Goal: Task Accomplishment & Management: Manage account settings

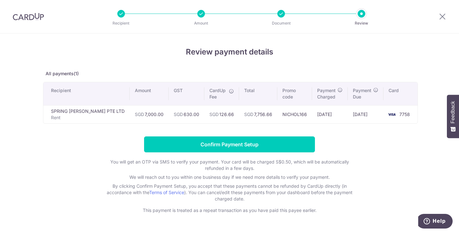
click at [32, 11] on div at bounding box center [28, 16] width 57 height 33
click at [31, 14] on img at bounding box center [28, 17] width 31 height 8
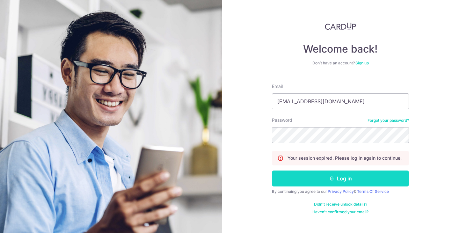
click at [358, 181] on button "Log in" at bounding box center [340, 178] width 137 height 16
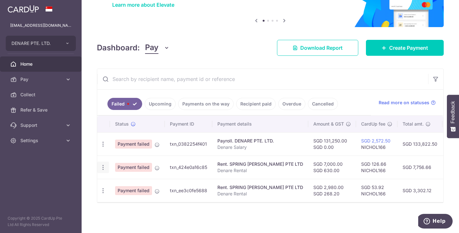
click at [103, 166] on icon "button" at bounding box center [103, 167] width 7 height 7
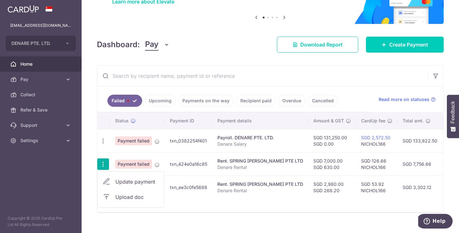
click at [135, 182] on span "Update payment" at bounding box center [136, 182] width 43 height 8
radio input "true"
type input "7,000.00"
type input "630.00"
type input "Denare Rental"
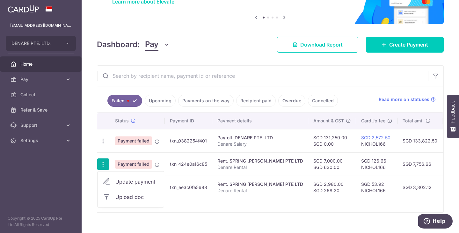
type input "rental"
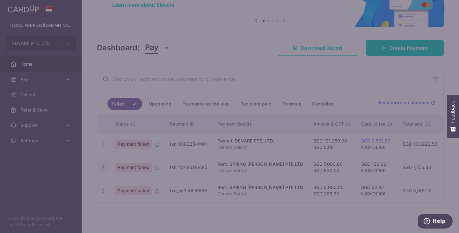
type input "NICHOL166"
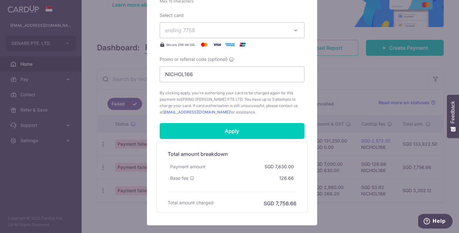
scroll to position [318, 0]
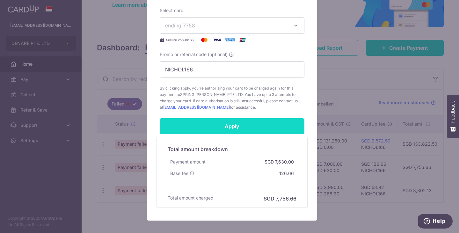
click at [230, 127] on input "Apply" at bounding box center [232, 126] width 145 height 16
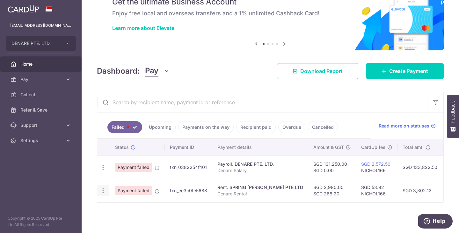
click at [103, 188] on icon "button" at bounding box center [103, 190] width 7 height 7
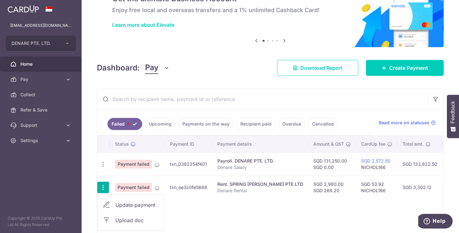
click at [135, 204] on span "Update payment" at bounding box center [136, 205] width 43 height 8
radio input "true"
type input "2,980.00"
type input "268.20"
type input "Denare Rental"
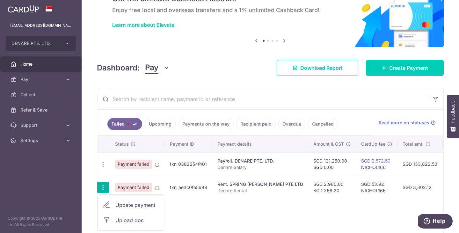
type input "Rental"
type input "NICHOL166"
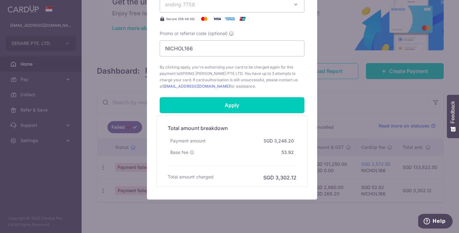
scroll to position [350, 0]
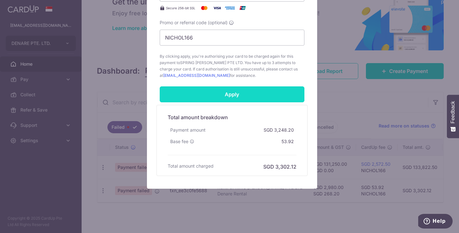
click at [239, 95] on input "Apply" at bounding box center [232, 94] width 145 height 16
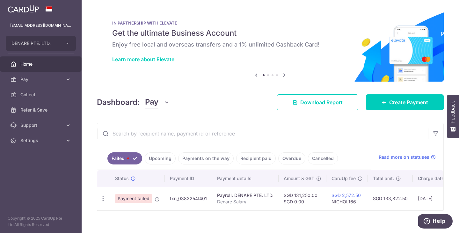
click at [173, 158] on link "Upcoming" at bounding box center [160, 158] width 31 height 12
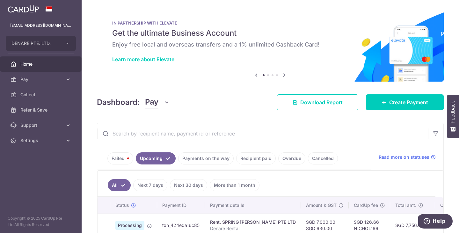
scroll to position [85, 0]
